Goal: Check status: Check status

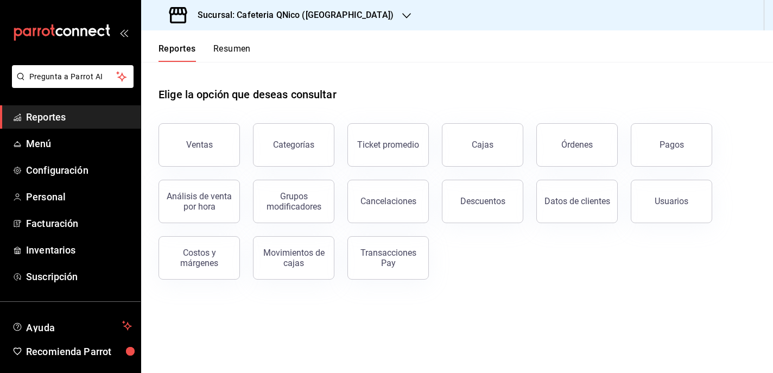
click at [317, 14] on h3 "Sucursal: Cafeteria QNico ([GEOGRAPHIC_DATA])" at bounding box center [291, 15] width 205 height 13
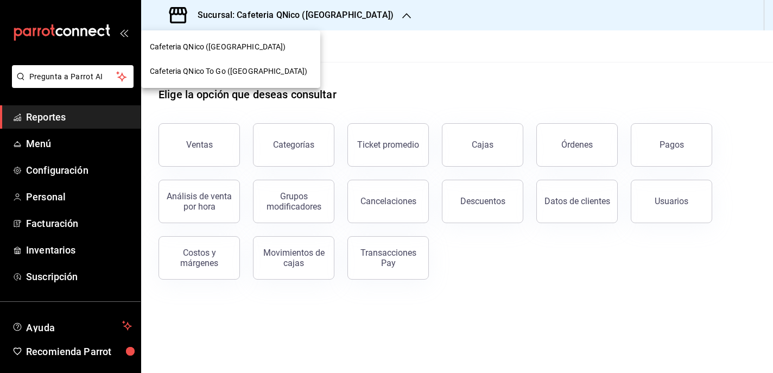
click at [233, 76] on span "Cafeteria QNico To Go ([GEOGRAPHIC_DATA])" at bounding box center [228, 71] width 157 height 11
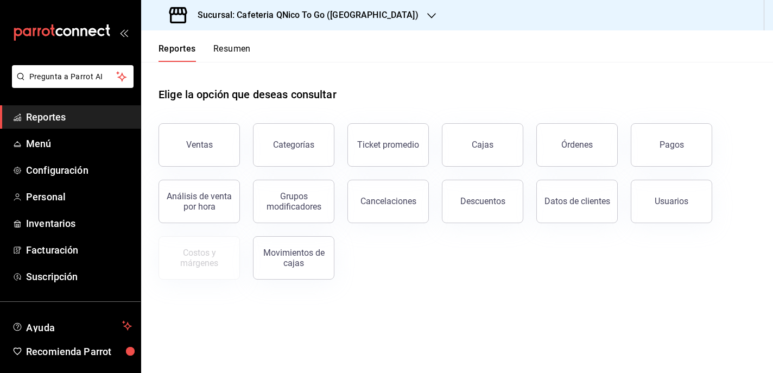
click at [222, 42] on div "Reportes Resumen" at bounding box center [196, 45] width 110 height 31
click at [224, 44] on button "Resumen" at bounding box center [231, 52] width 37 height 18
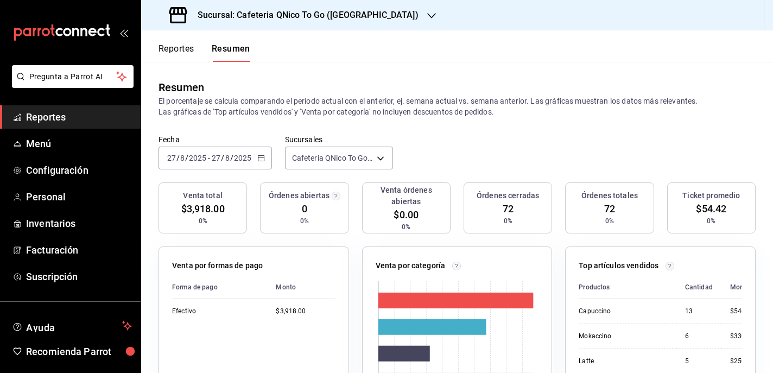
click at [322, 15] on h3 "Sucursal: Cafeteria QNico To Go ([GEOGRAPHIC_DATA])" at bounding box center [304, 15] width 230 height 13
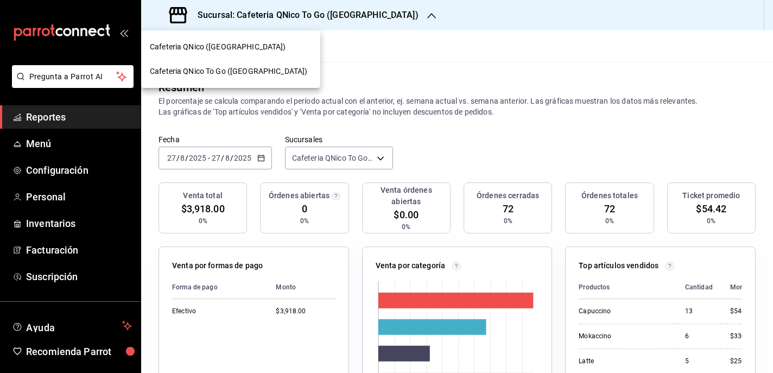
click at [190, 53] on div "Cafeteria QNico (Puebla)" at bounding box center [230, 47] width 179 height 24
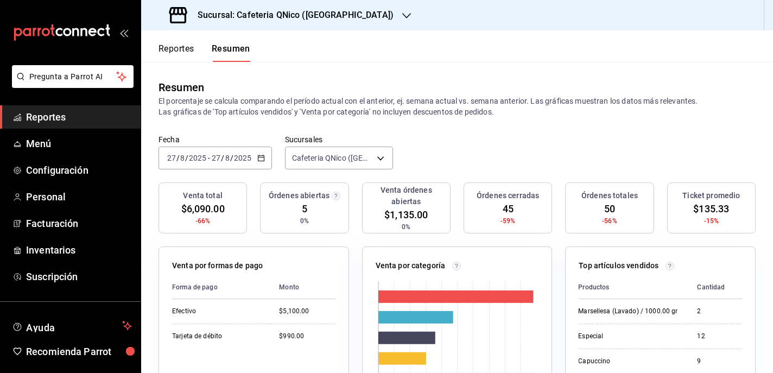
click at [267, 14] on h3 "Sucursal: Cafeteria QNico (Puebla)" at bounding box center [291, 15] width 205 height 13
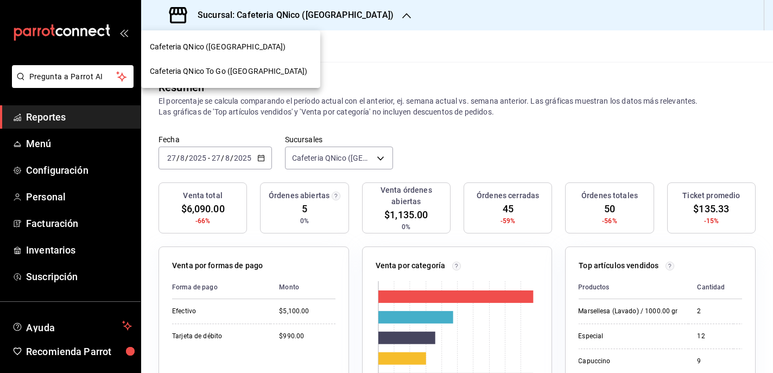
click at [208, 76] on span "Cafeteria QNico To Go ([GEOGRAPHIC_DATA])" at bounding box center [228, 71] width 157 height 11
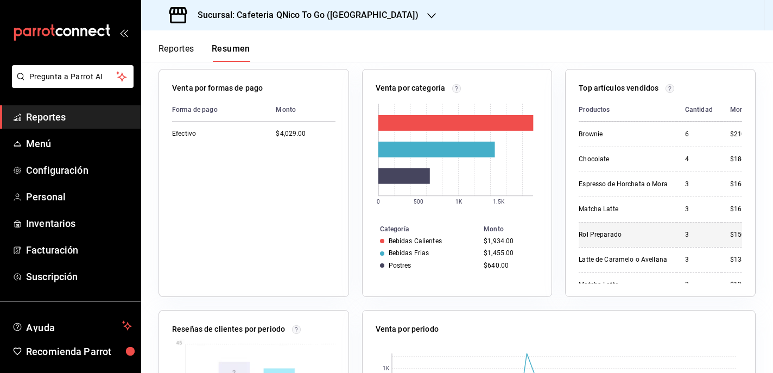
scroll to position [152, 1]
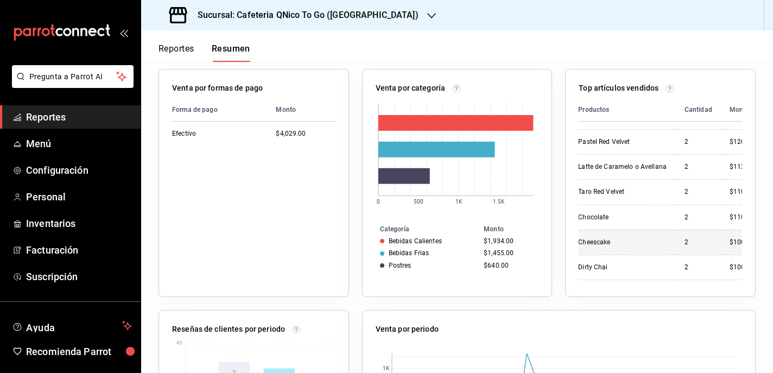
click at [600, 252] on td "Cheescake" at bounding box center [626, 242] width 97 height 25
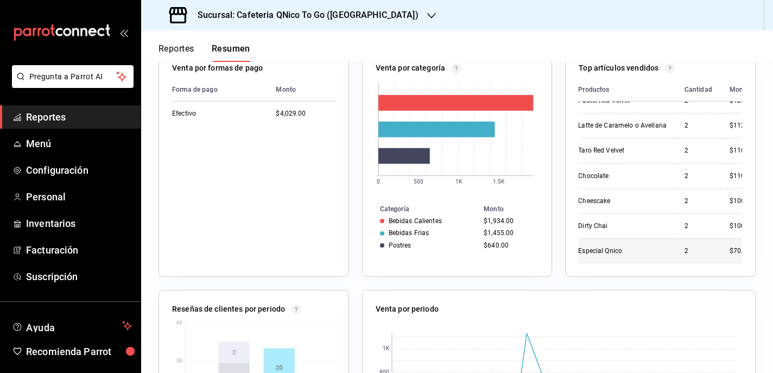
scroll to position [238, 0]
